Goal: Task Accomplishment & Management: Complete application form

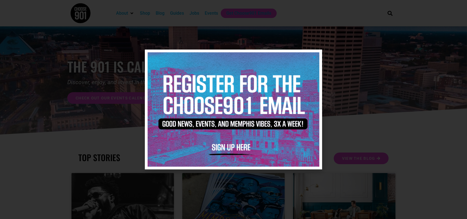
click at [311, 56] on img at bounding box center [233, 109] width 172 height 114
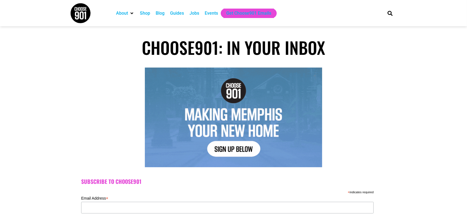
click at [200, 12] on div "Jobs" at bounding box center [194, 13] width 15 height 9
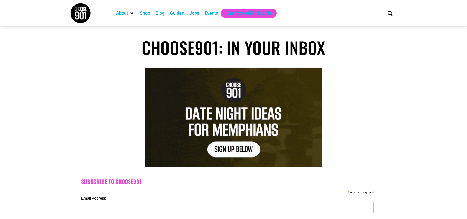
click at [200, 12] on div "Jobs" at bounding box center [194, 13] width 15 height 9
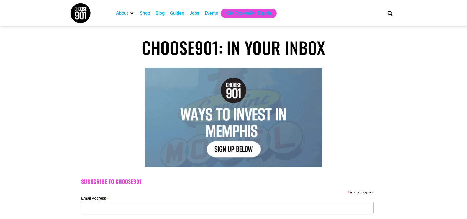
click at [200, 12] on div "Jobs" at bounding box center [194, 13] width 15 height 9
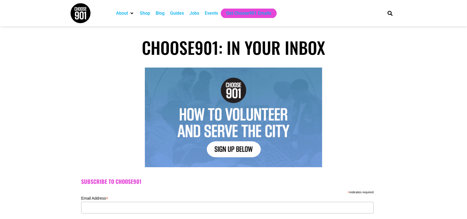
click at [194, 12] on div "Jobs" at bounding box center [194, 13] width 10 height 7
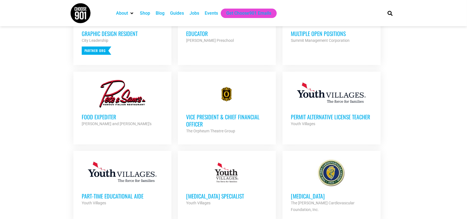
scroll to position [268, 0]
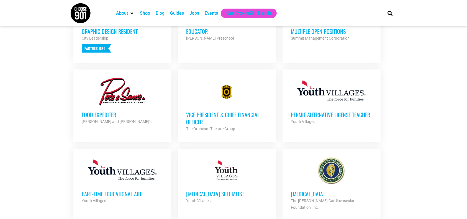
click at [224, 85] on div at bounding box center [226, 92] width 81 height 28
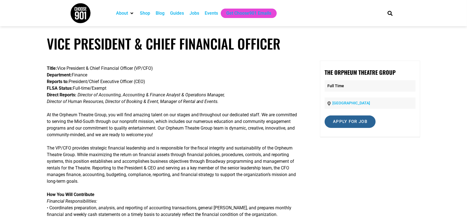
click at [337, 126] on input "Apply for job" at bounding box center [349, 121] width 51 height 12
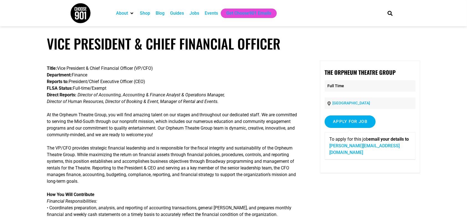
click at [371, 145] on link "barnes@orpheum-memphis.com" at bounding box center [364, 149] width 70 height 12
drag, startPoint x: 334, startPoint y: 146, endPoint x: 404, endPoint y: 146, distance: 70.3
click at [404, 146] on p "To apply for this job email your details to barnes@orpheum-memphis.com" at bounding box center [369, 146] width 81 height 20
copy p "barnes@orpheum-memphis.com"
